Goal: Transaction & Acquisition: Download file/media

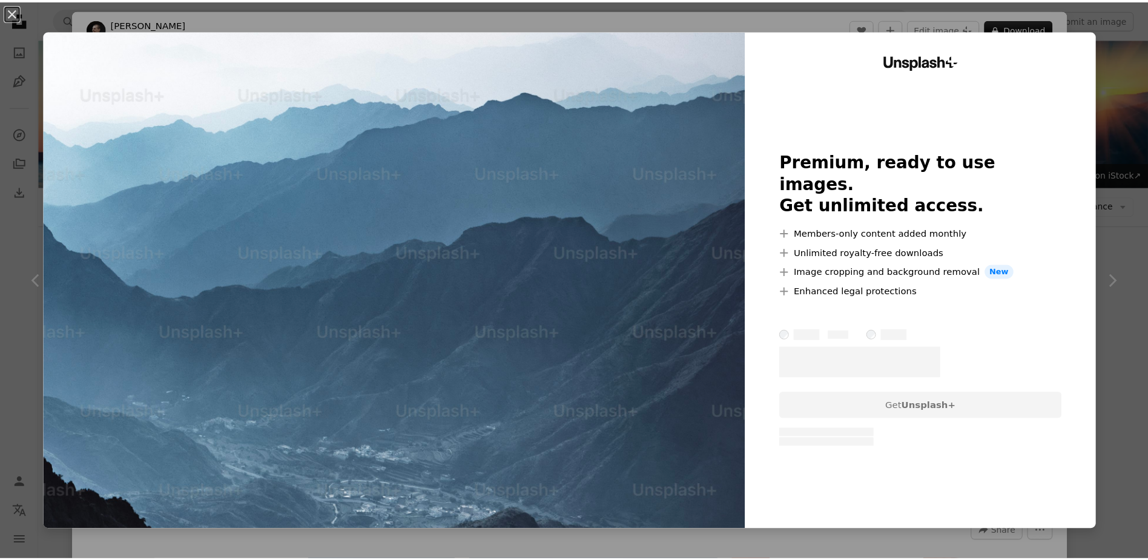
scroll to position [841, 0]
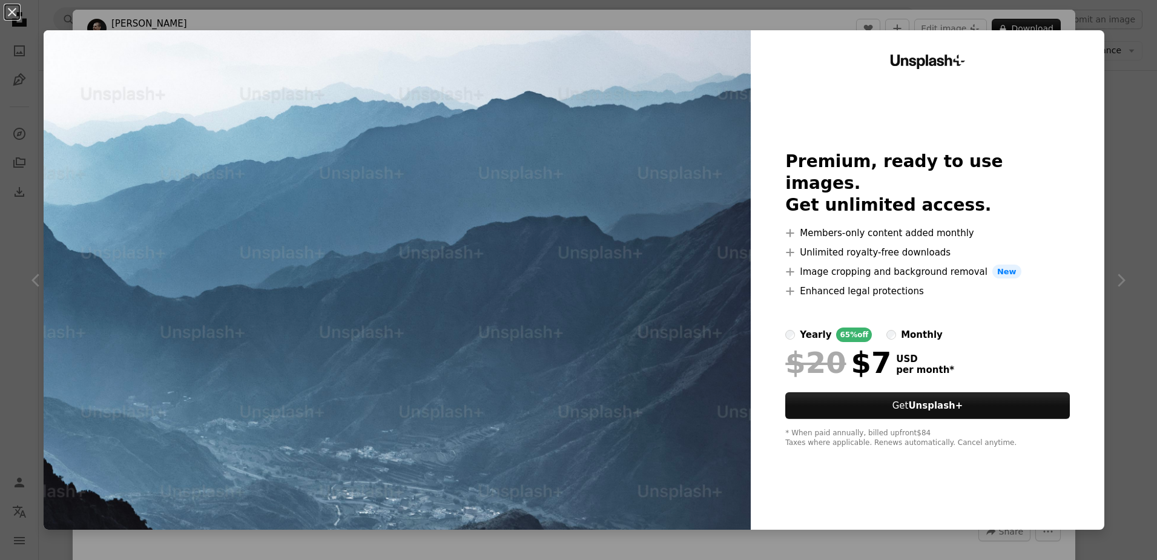
click at [1104, 110] on div "An X shape Unsplash+ Premium, ready to use images. Get unlimited access. A plus…" at bounding box center [578, 280] width 1157 height 560
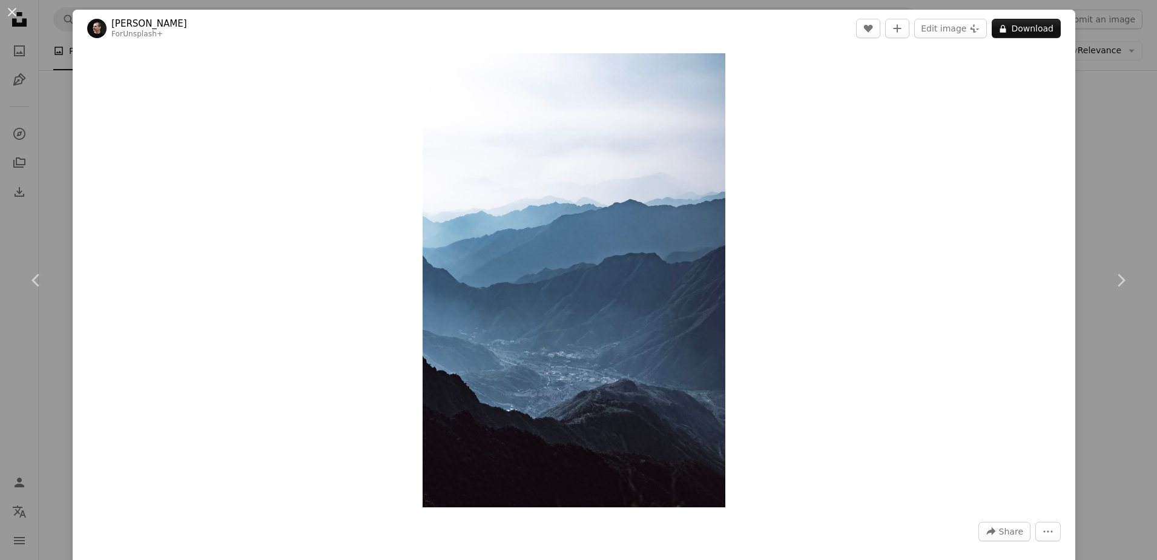
click at [1110, 114] on div "An X shape Chevron left Chevron right [PERSON_NAME] For Unsplash+ A heart A plu…" at bounding box center [578, 280] width 1157 height 560
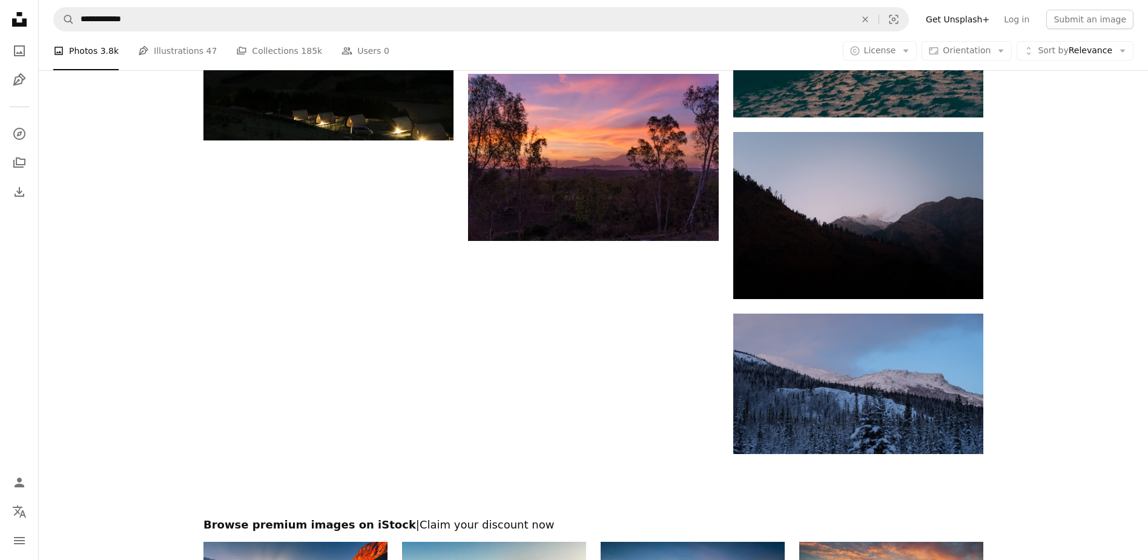
scroll to position [1821, 0]
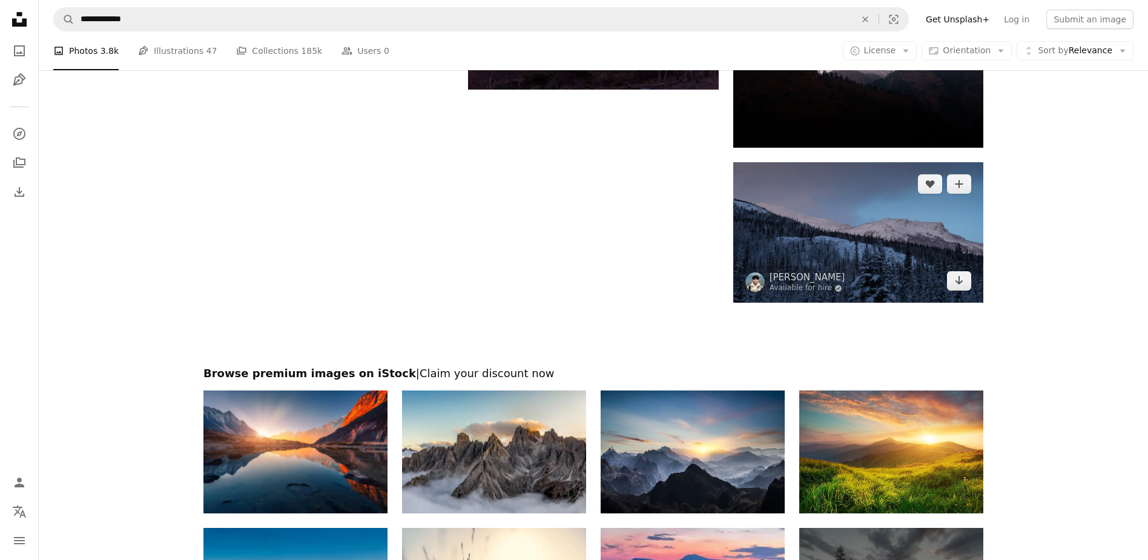
click at [855, 240] on img at bounding box center [858, 232] width 250 height 140
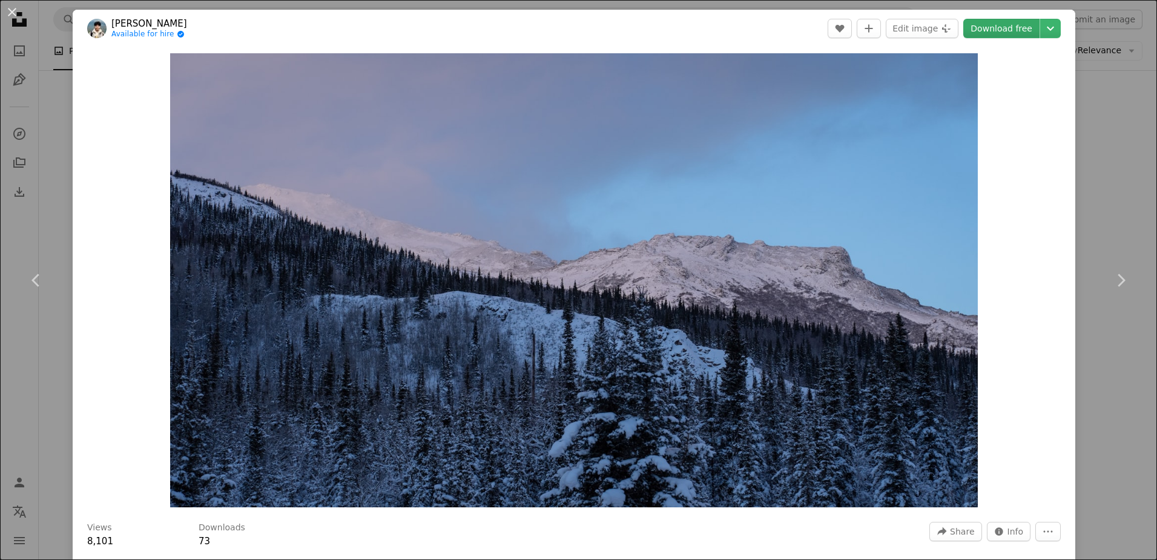
click at [1002, 31] on link "Download free" at bounding box center [1001, 28] width 76 height 19
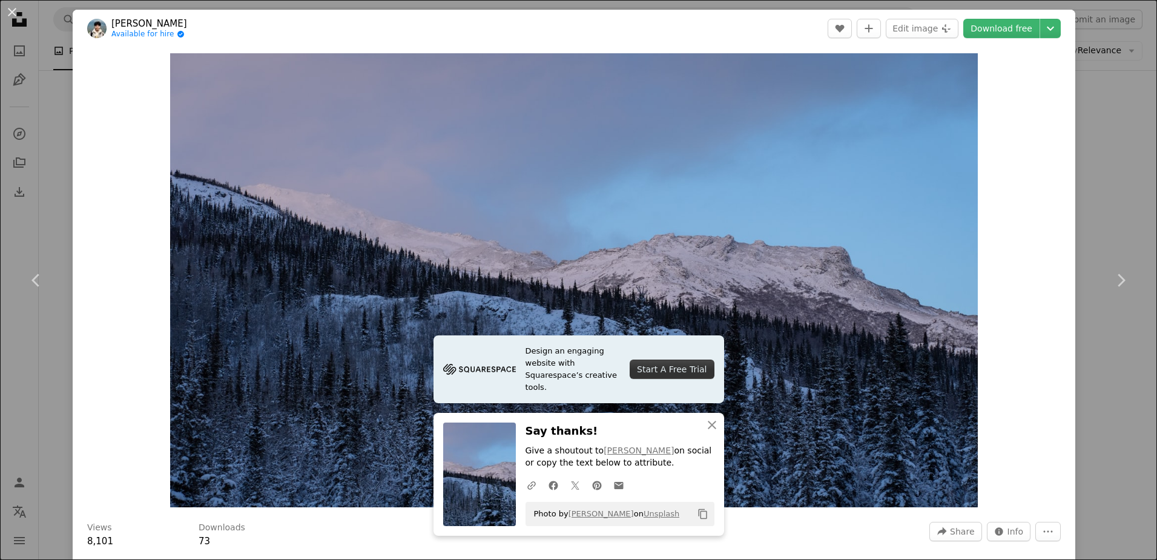
click at [1103, 161] on div "An X shape Chevron left Chevron right Design an engaging website with Squarespa…" at bounding box center [578, 280] width 1157 height 560
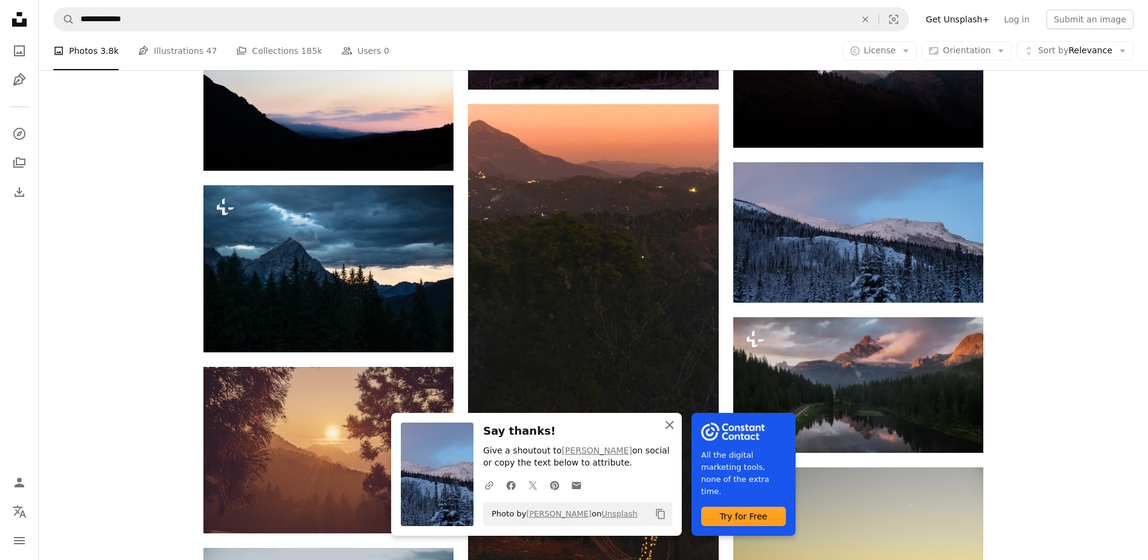
click at [671, 431] on icon "An X shape" at bounding box center [669, 425] width 15 height 15
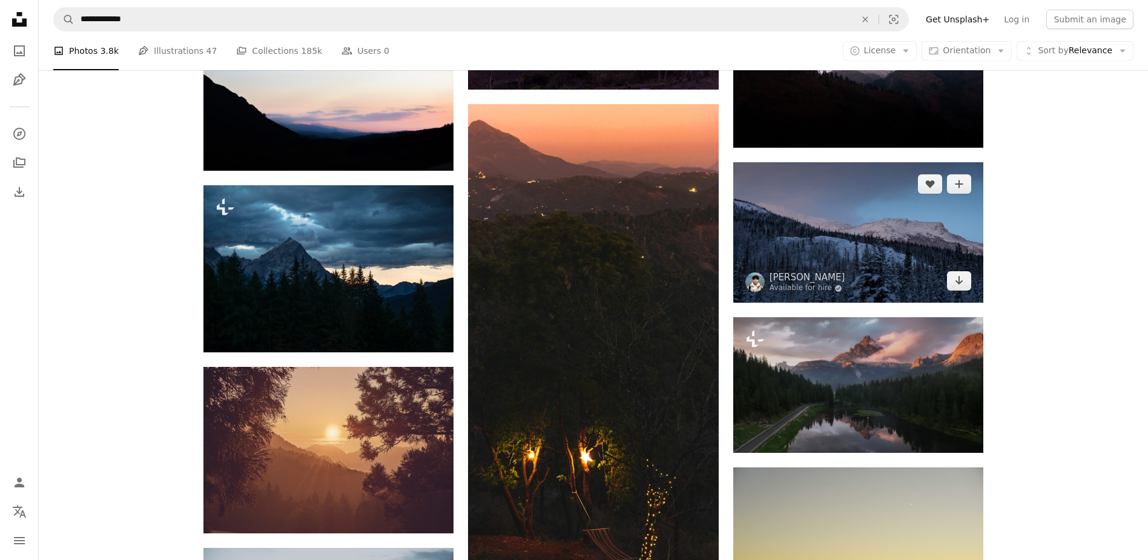
click at [890, 246] on img at bounding box center [858, 232] width 250 height 140
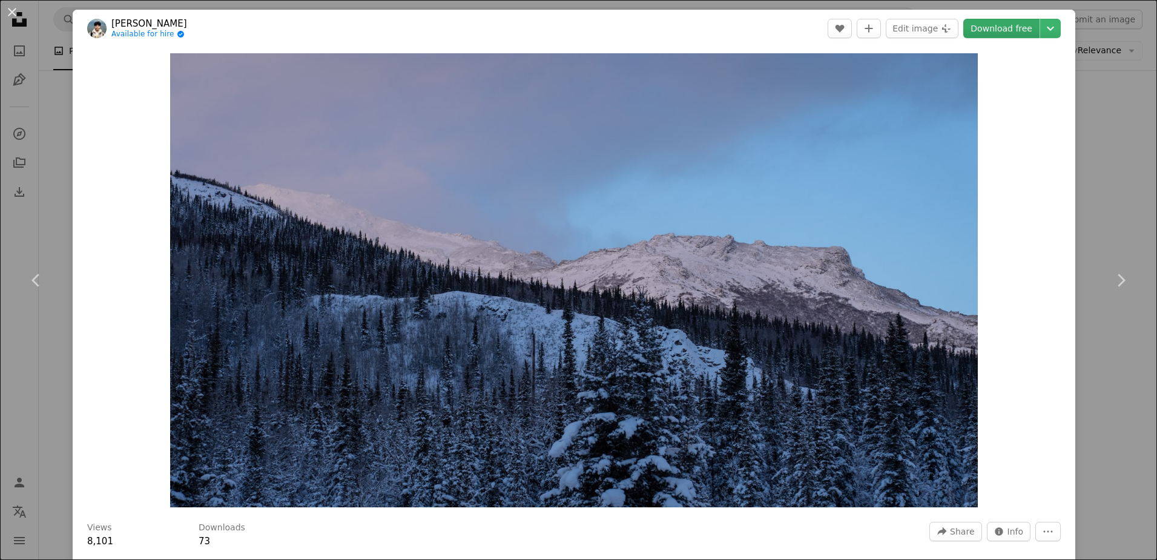
click at [974, 27] on link "Download free" at bounding box center [1001, 28] width 76 height 19
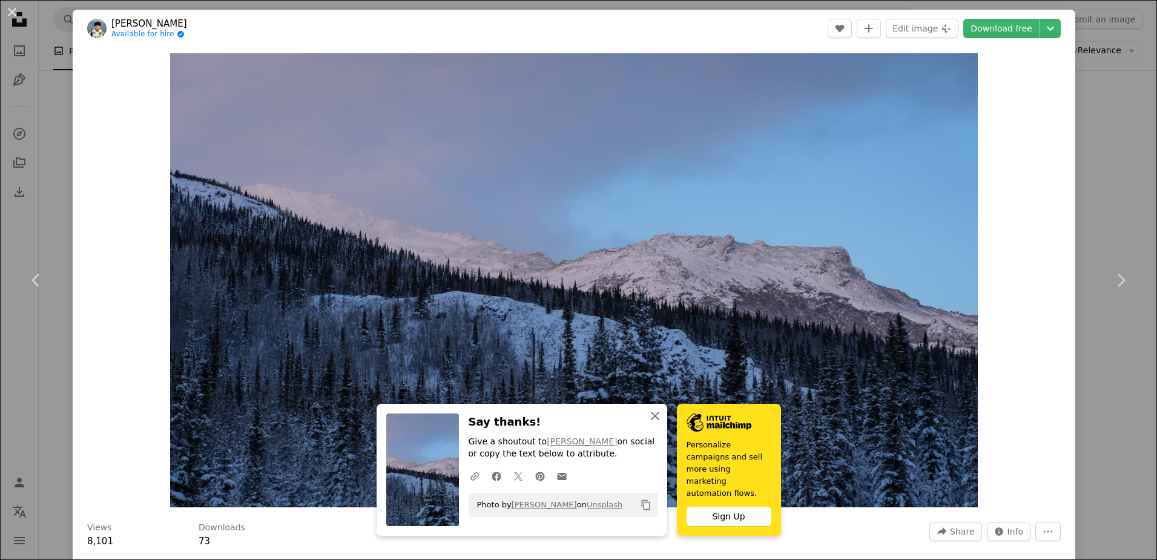
click at [653, 420] on icon "button" at bounding box center [655, 416] width 8 height 8
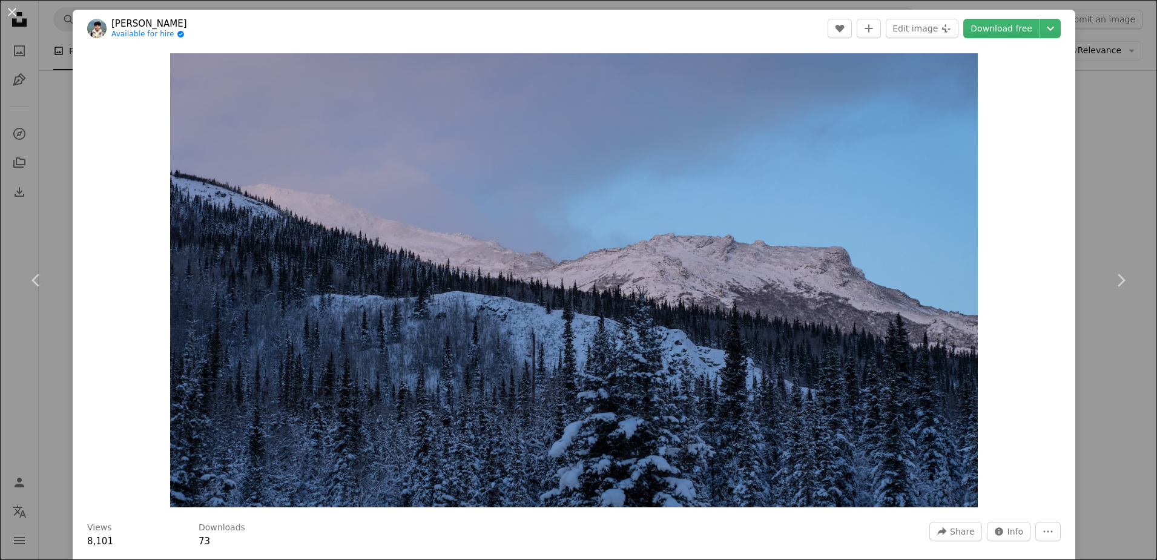
click at [1104, 199] on div "An X shape Chevron left Chevron right [PERSON_NAME] Available for hire A checkm…" at bounding box center [578, 280] width 1157 height 560
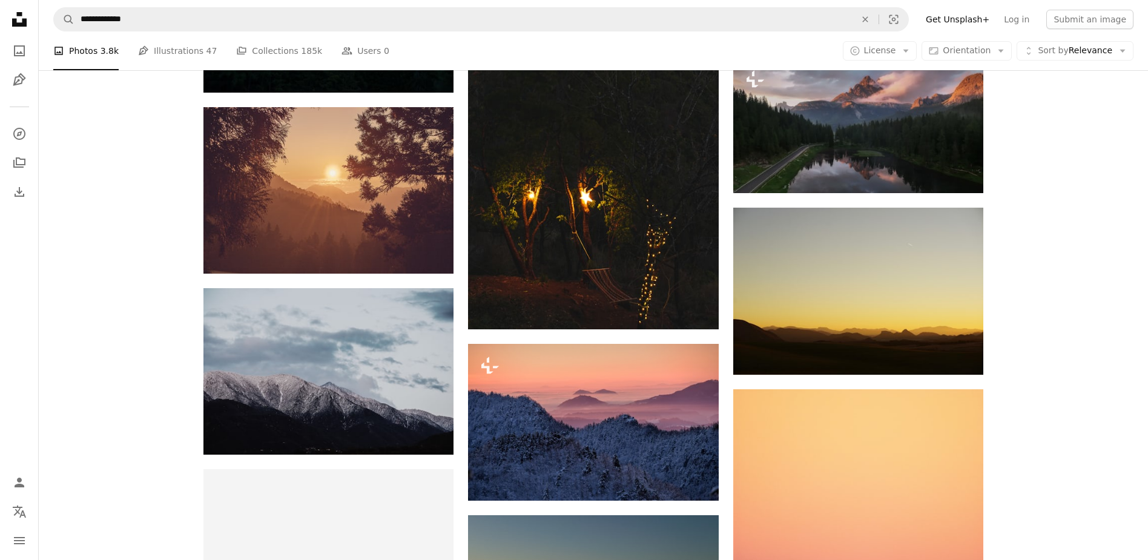
scroll to position [2582, 0]
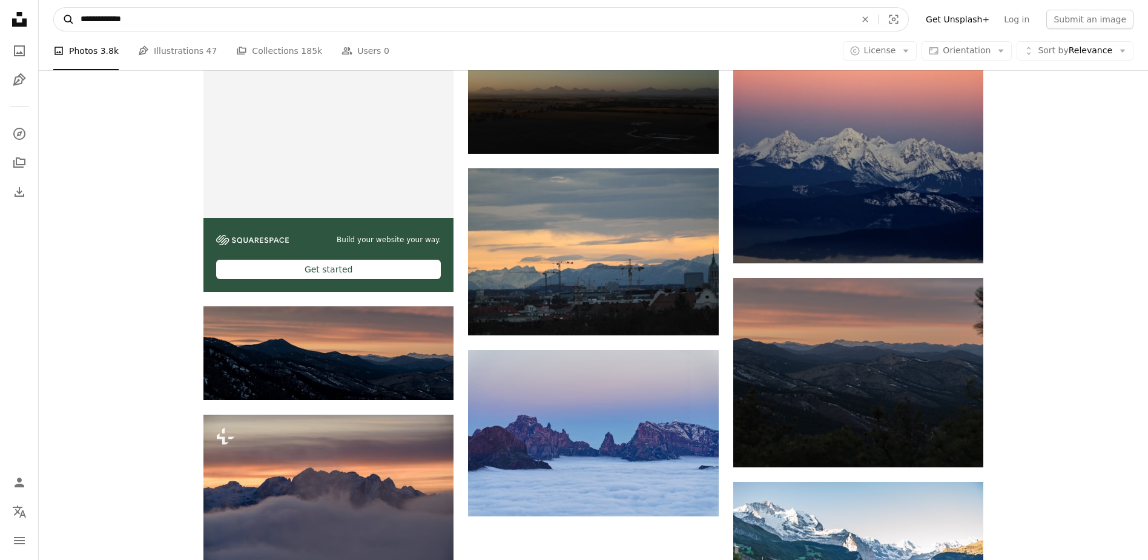
drag, startPoint x: 194, startPoint y: 28, endPoint x: 67, endPoint y: 19, distance: 128.0
click at [67, 19] on form "**********" at bounding box center [480, 19] width 855 height 24
type input "********"
click button "A magnifying glass" at bounding box center [64, 19] width 21 height 23
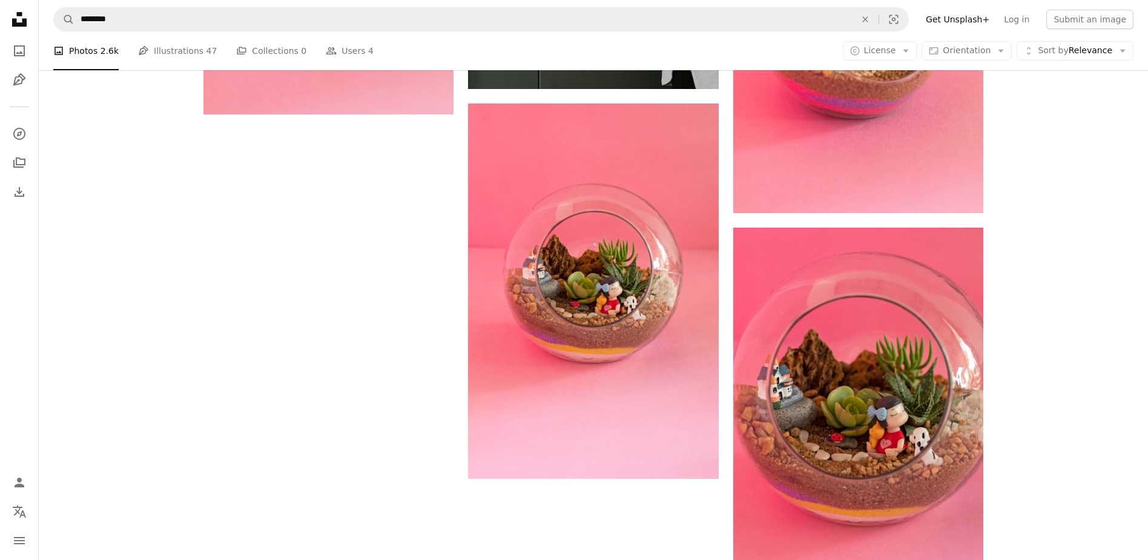
scroll to position [2185, 0]
